Goal: Information Seeking & Learning: Learn about a topic

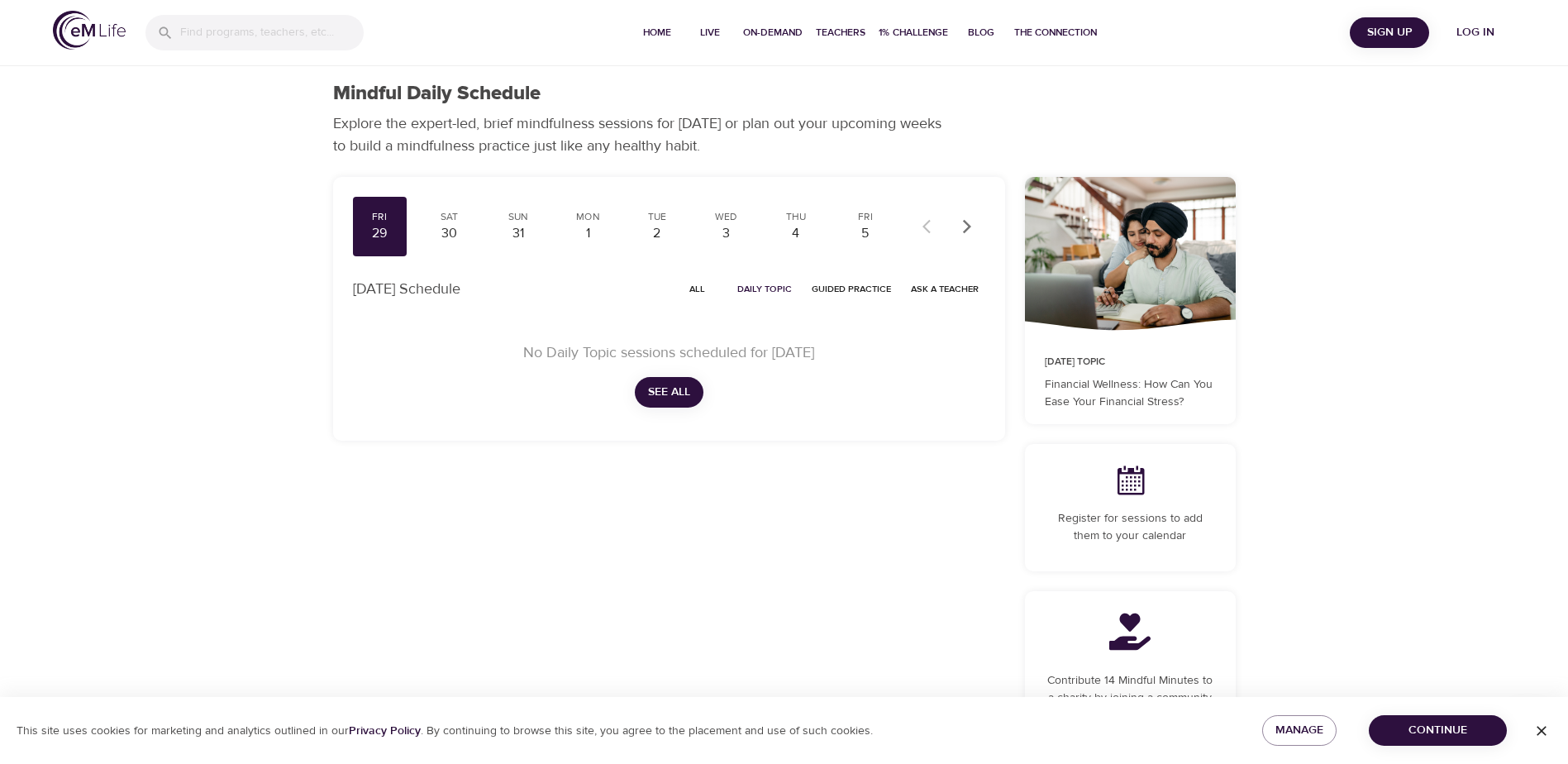
click at [663, 393] on span "See All" at bounding box center [668, 392] width 42 height 21
click at [697, 286] on span "All" at bounding box center [697, 289] width 40 height 15
click at [778, 34] on span "On-Demand" at bounding box center [773, 32] width 60 height 17
select select "recent"
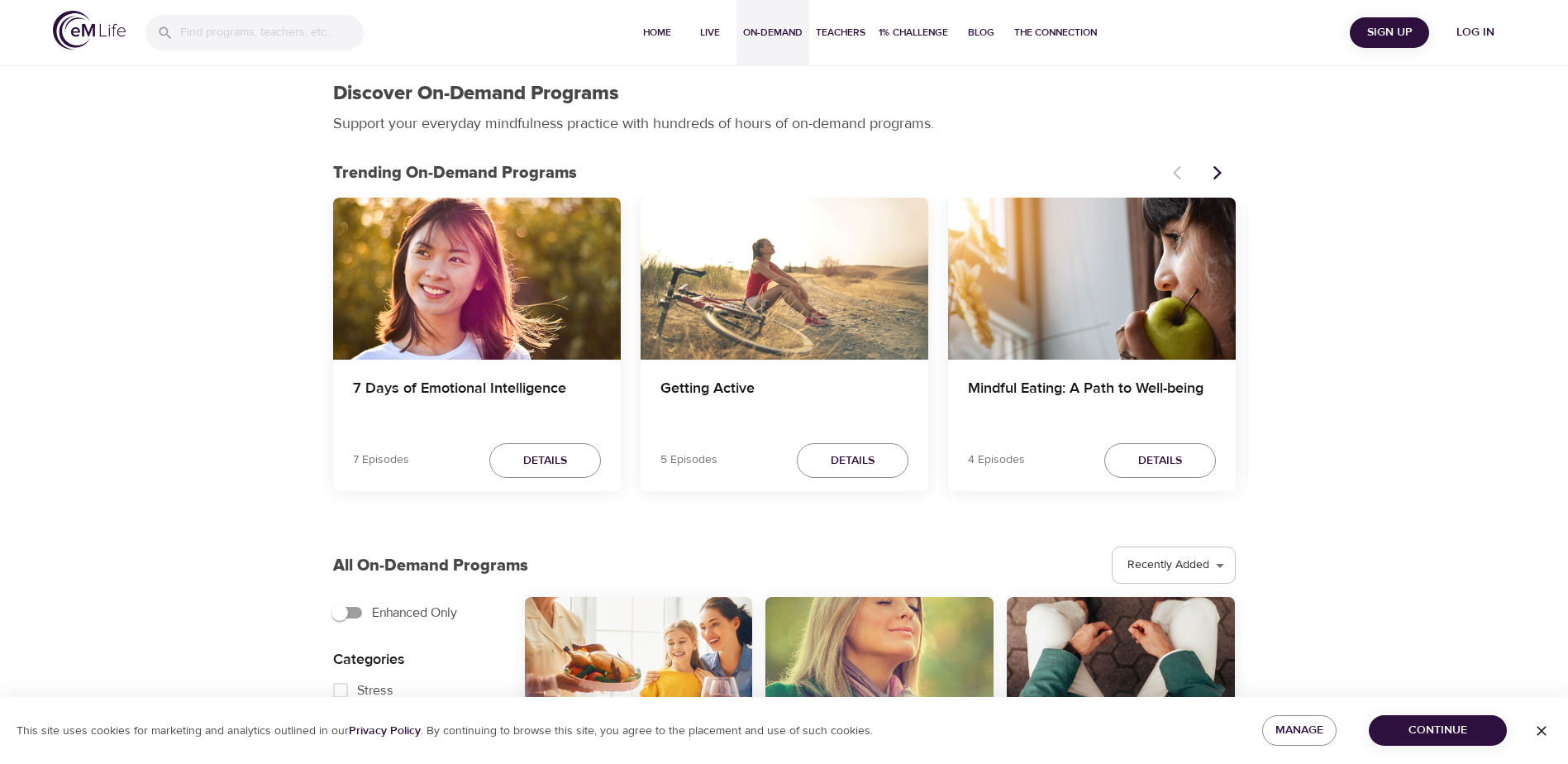
click at [248, 34] on input "search" at bounding box center [272, 32] width 183 height 35
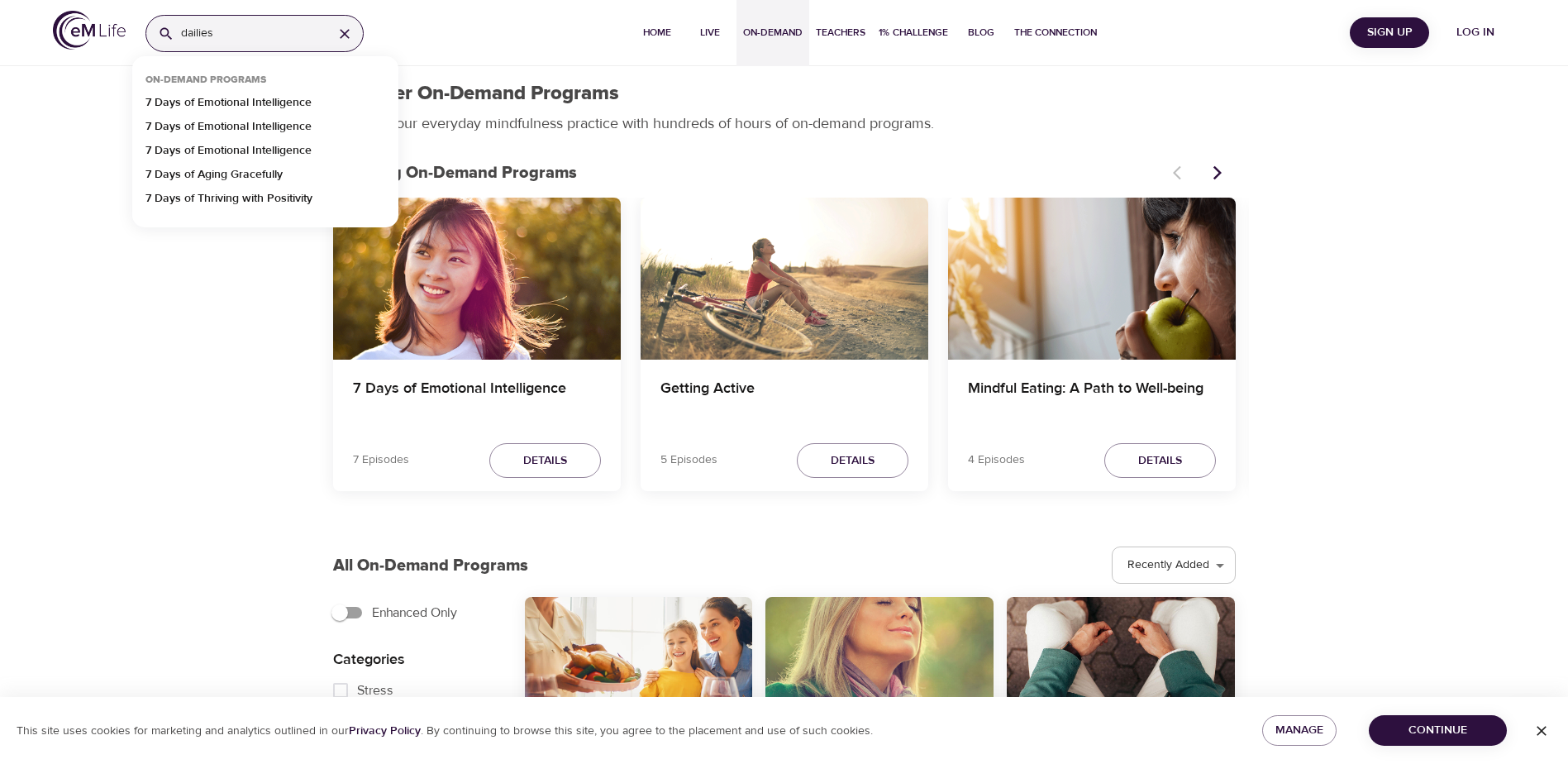
type input "dailies"
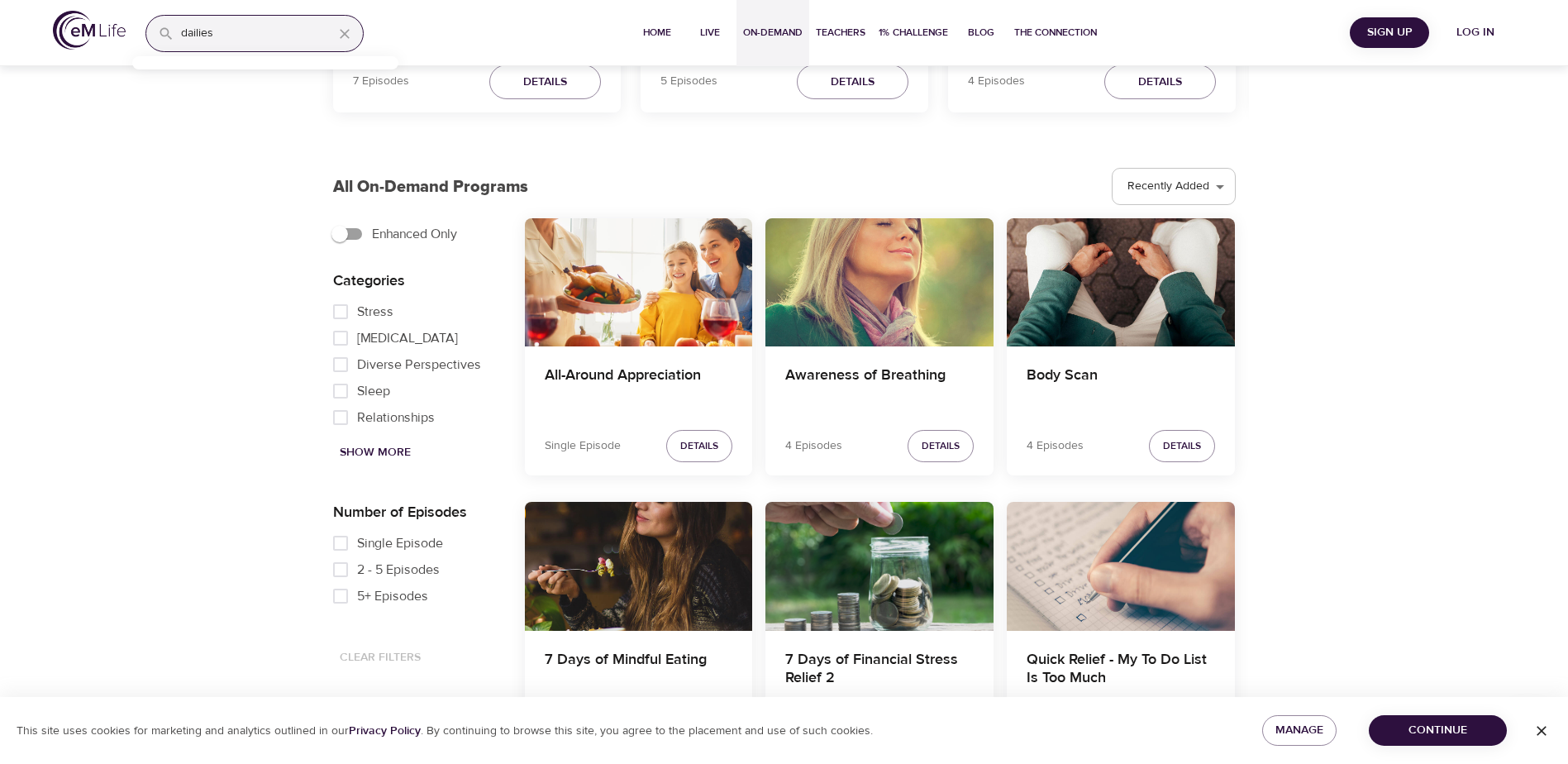
scroll to position [381, 0]
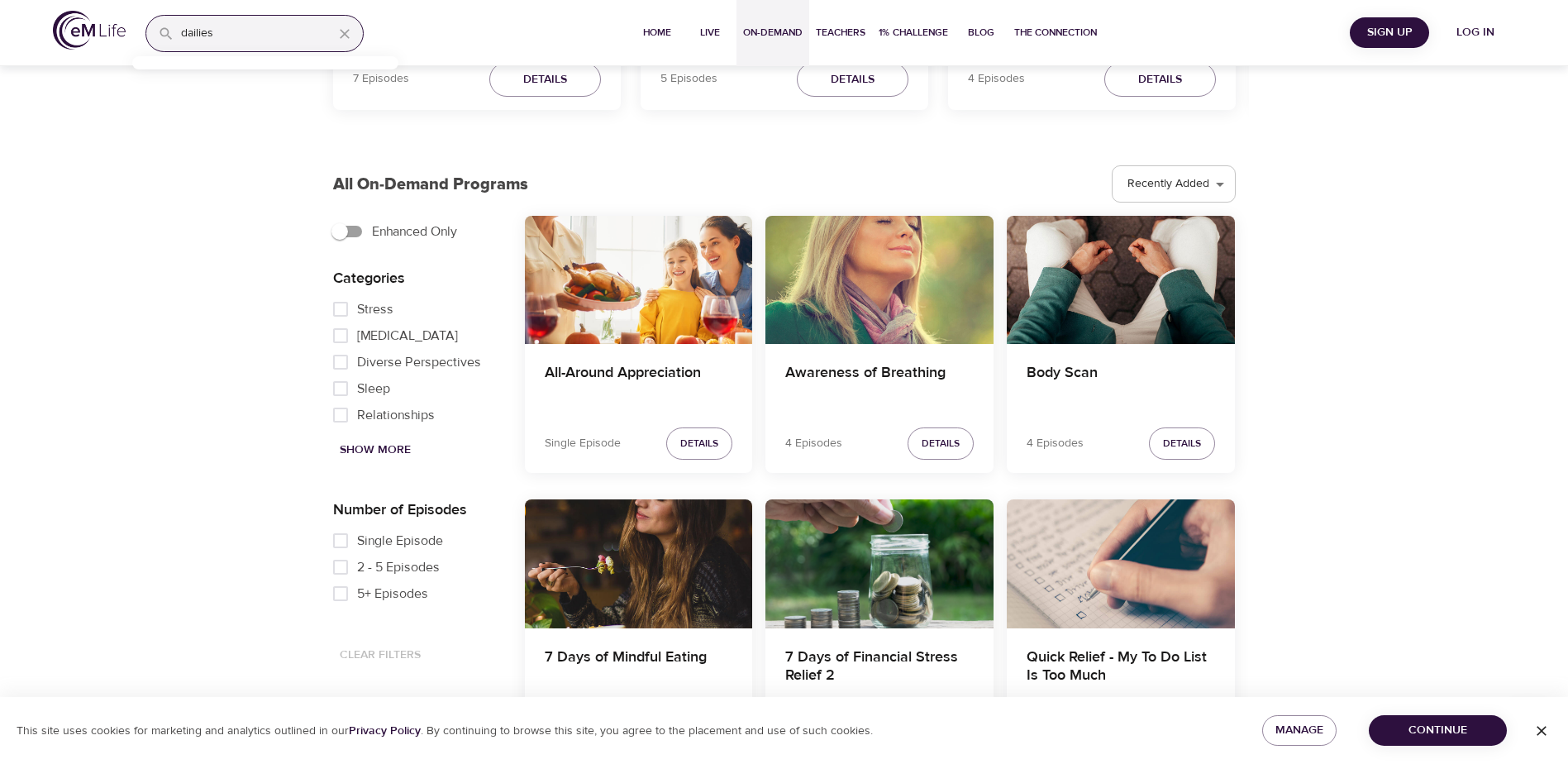
click at [370, 445] on span "Show More" at bounding box center [375, 450] width 71 height 21
click at [339, 392] on input "Mindfulness" at bounding box center [340, 378] width 33 height 26
checkbox input "true"
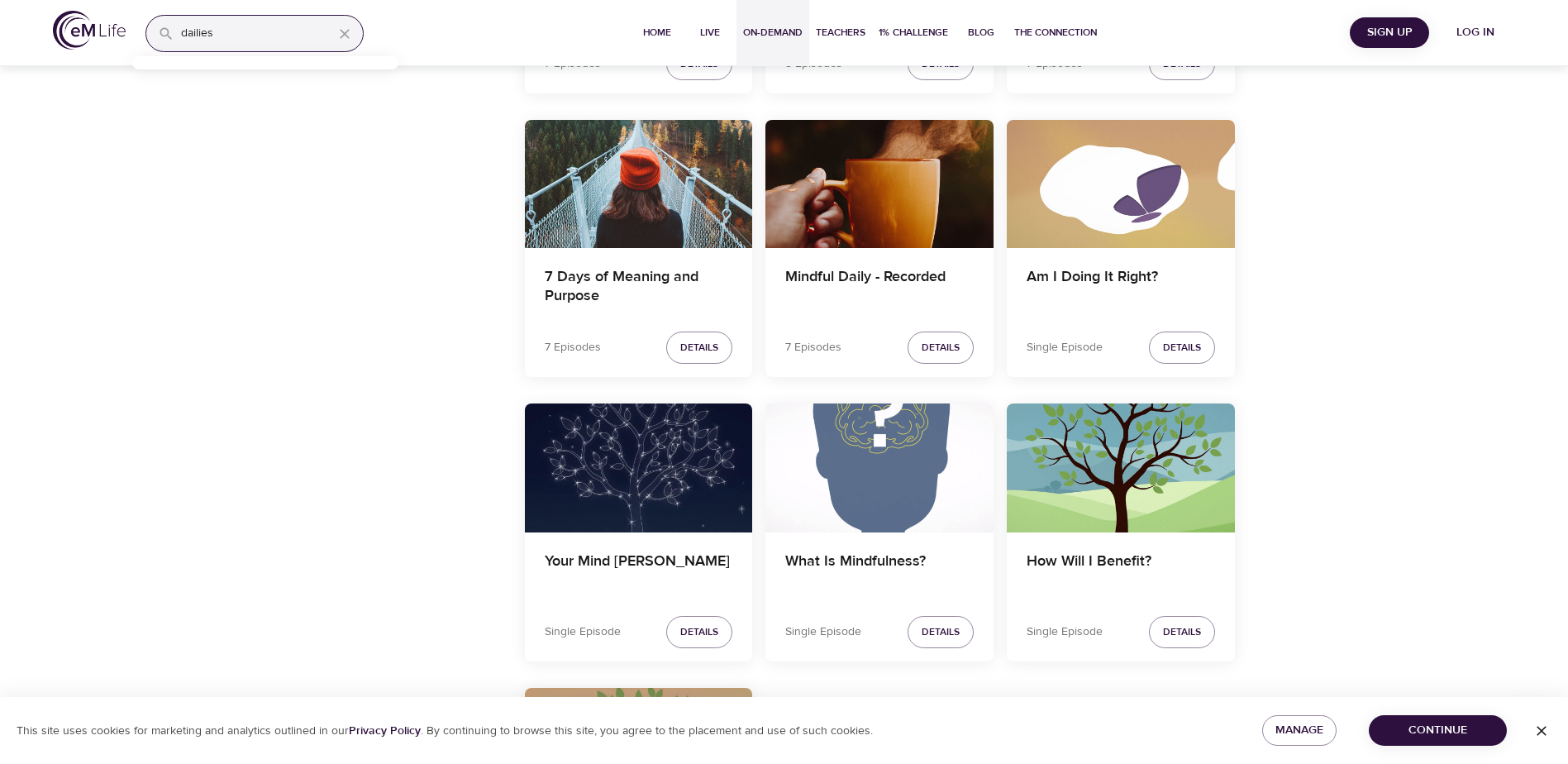
scroll to position [1952, 0]
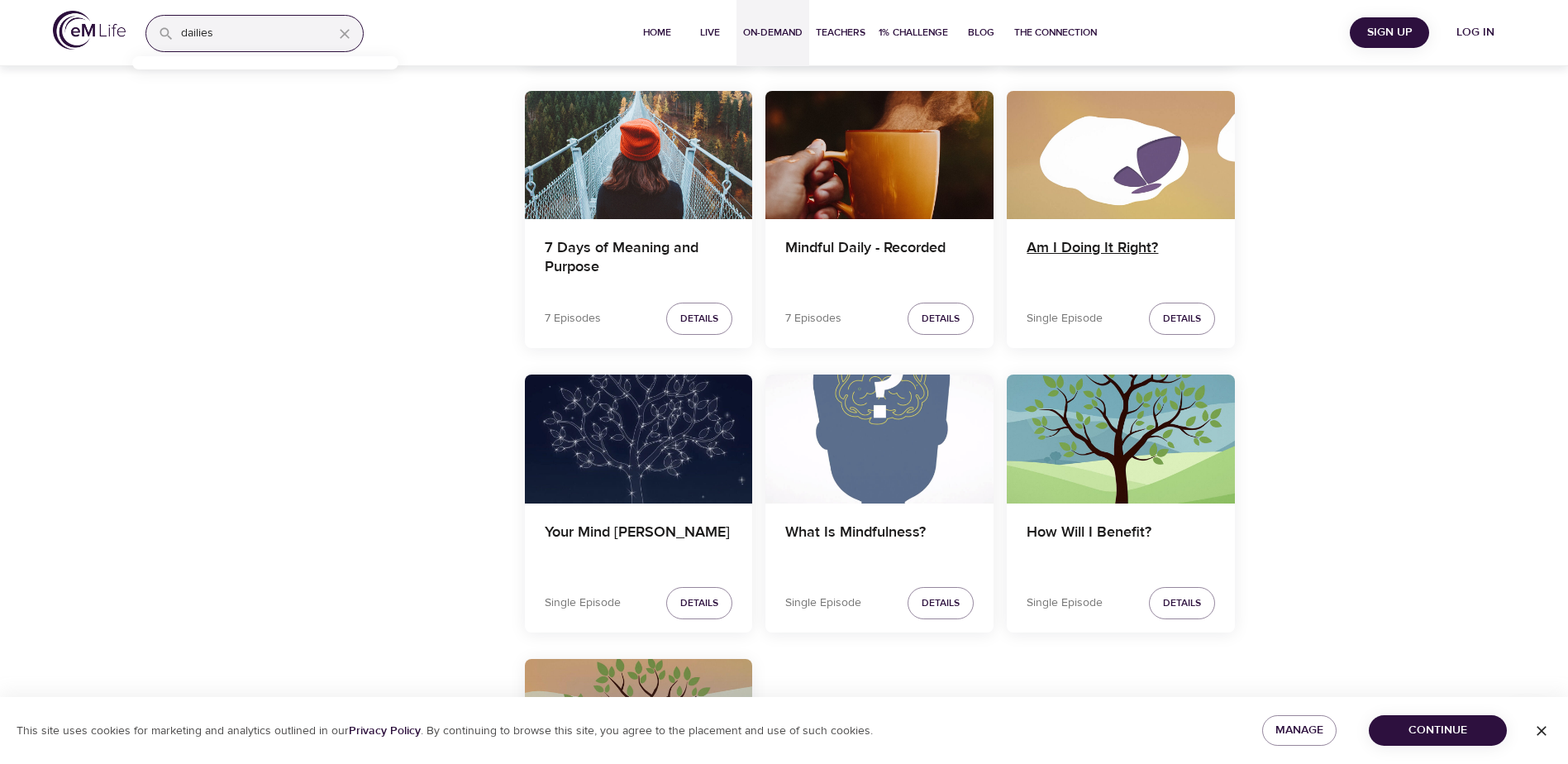
click at [1092, 245] on h4 "Am I Doing It Right?" at bounding box center [1121, 259] width 189 height 40
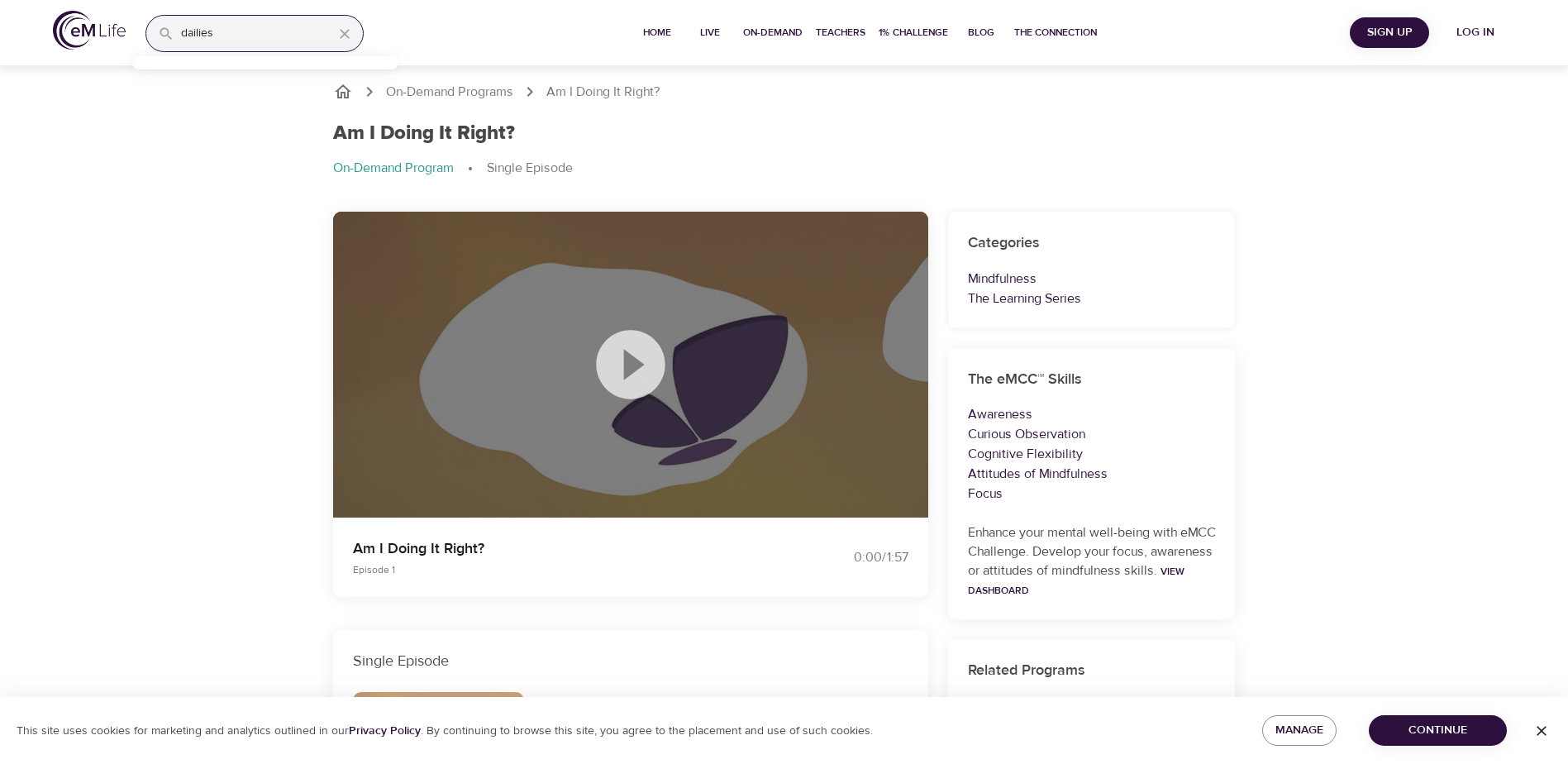
click at [638, 362] on icon at bounding box center [630, 364] width 83 height 83
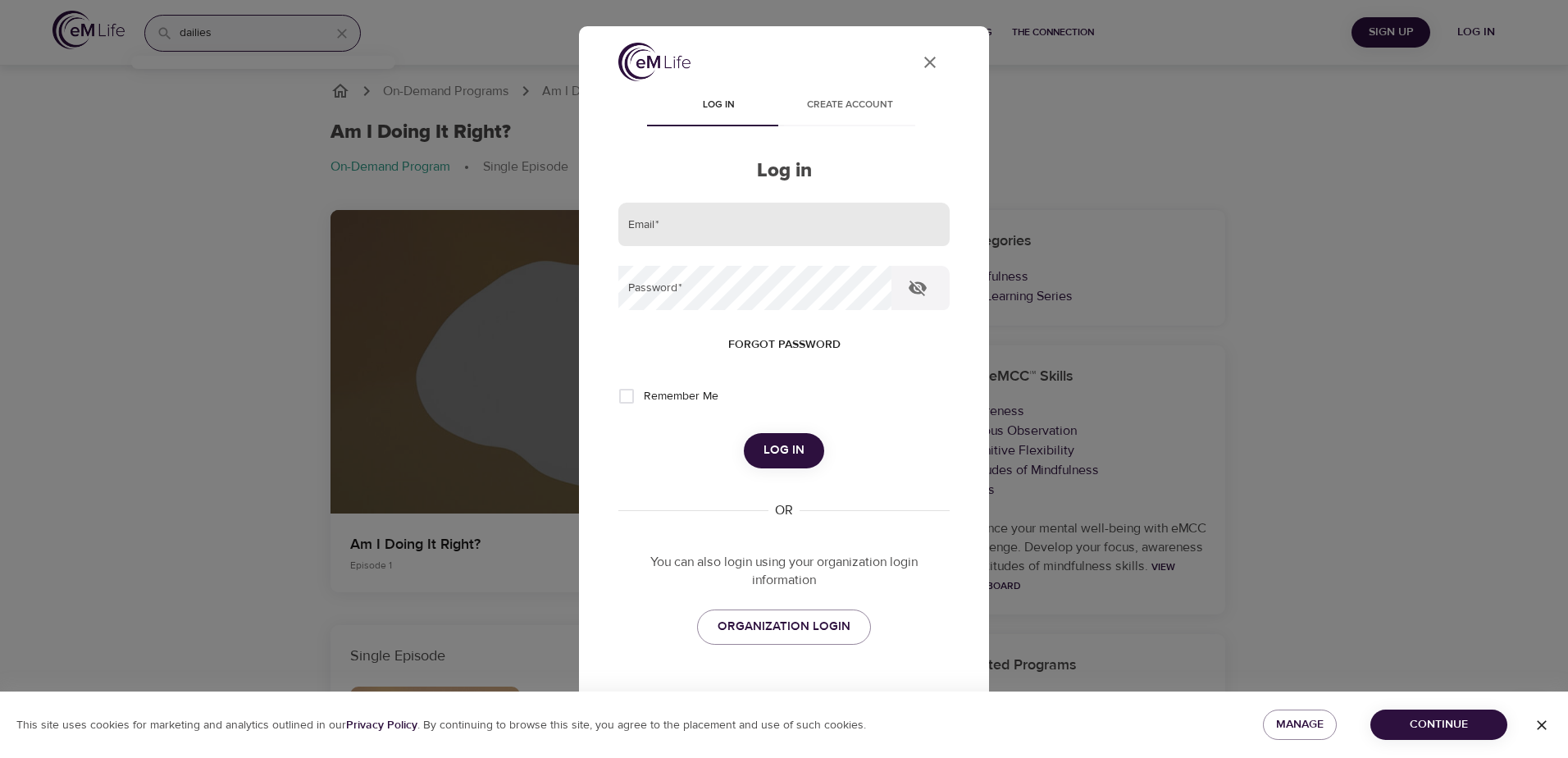
click at [707, 224] on input "email" at bounding box center [784, 224] width 331 height 44
type input "cladelle@metlife.com"
click at [776, 619] on span "ORGANIZATION LOGIN" at bounding box center [784, 627] width 133 height 22
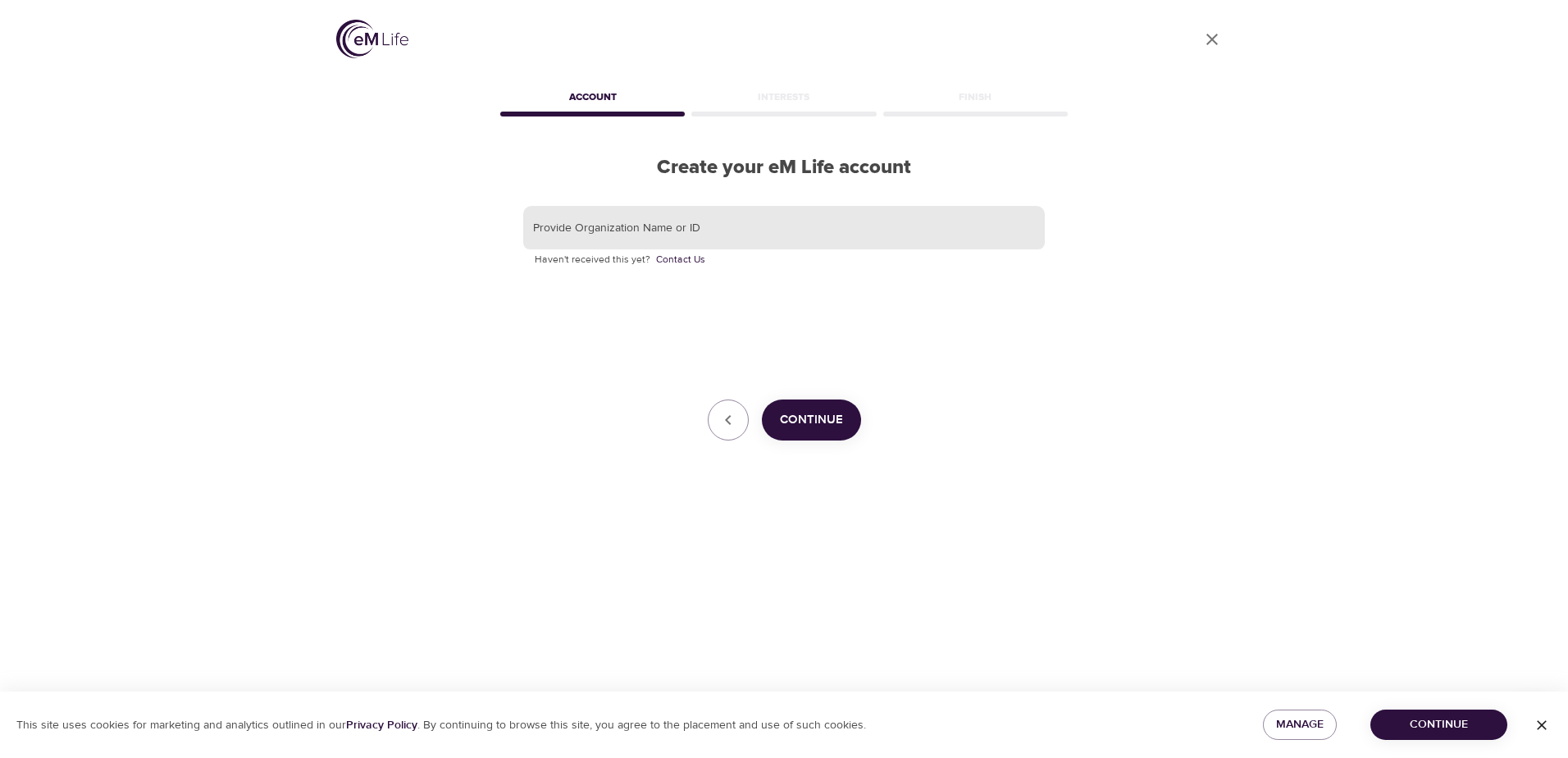
click at [698, 227] on input "text" at bounding box center [784, 228] width 522 height 44
